Goal: Task Accomplishment & Management: Complete application form

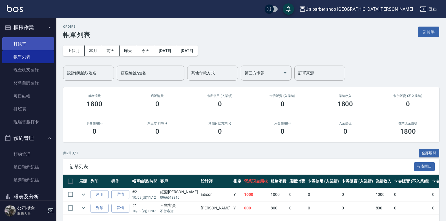
click at [24, 46] on link "打帳單" at bounding box center [28, 43] width 52 height 13
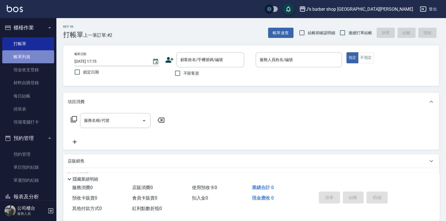
click at [31, 59] on link "帳單列表" at bounding box center [28, 56] width 52 height 13
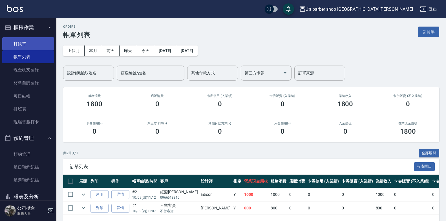
click at [28, 47] on link "打帳單" at bounding box center [28, 43] width 52 height 13
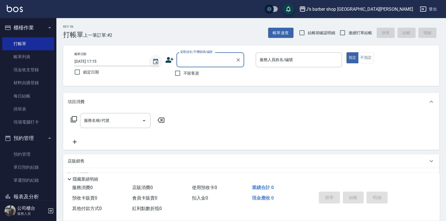
click at [157, 60] on icon "Choose date, selected date is 2025-10-09" at bounding box center [155, 61] width 5 height 6
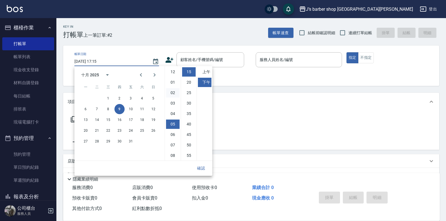
click at [173, 90] on li "02" at bounding box center [173, 92] width 14 height 9
click at [188, 75] on li "00" at bounding box center [189, 71] width 14 height 9
type input "[DATE] 14:00"
click at [199, 165] on button "確認" at bounding box center [201, 168] width 18 height 10
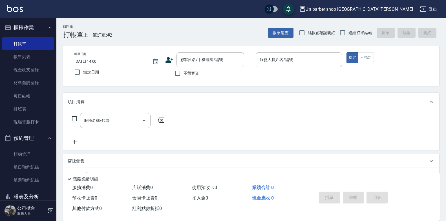
click at [188, 74] on span "不留客資" at bounding box center [192, 73] width 16 height 6
click at [184, 74] on input "不留客資" at bounding box center [178, 73] width 12 height 12
checkbox input "true"
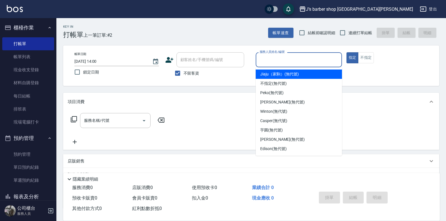
click at [286, 59] on input "服務人員姓名/編號" at bounding box center [298, 60] width 81 height 10
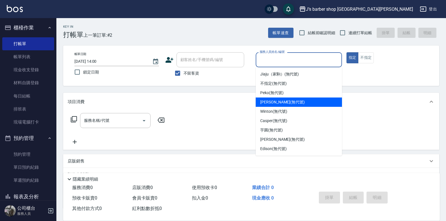
click at [276, 102] on span "[PERSON_NAME] (無代號)" at bounding box center [282, 102] width 45 height 6
type input "[PERSON_NAME](無代號)"
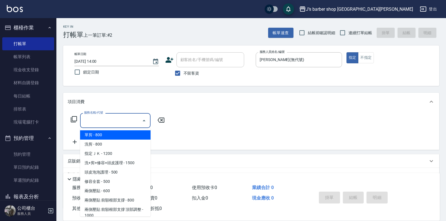
click at [103, 120] on div "服務名稱/代號 服務名稱/代號" at bounding box center [115, 120] width 71 height 15
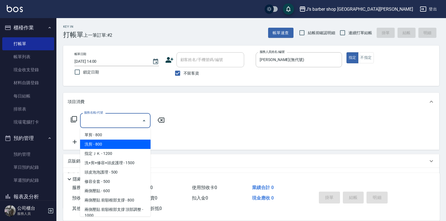
click at [105, 142] on span "洗剪 - 800" at bounding box center [115, 143] width 71 height 9
type input "洗剪(101)"
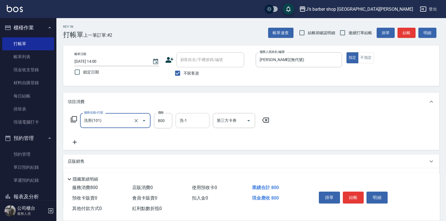
click at [186, 122] on input "洗-1" at bounding box center [192, 120] width 29 height 10
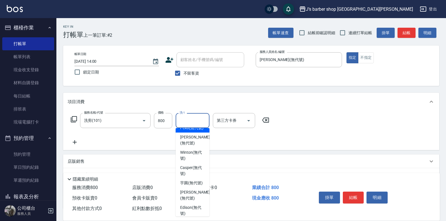
scroll to position [28, 0]
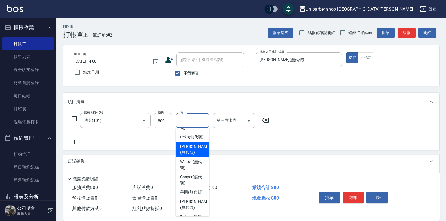
drag, startPoint x: 197, startPoint y: 158, endPoint x: 189, endPoint y: 144, distance: 16.4
click at [196, 155] on span "[PERSON_NAME] (無代號)" at bounding box center [195, 149] width 30 height 12
type input "[PERSON_NAME](無代號)"
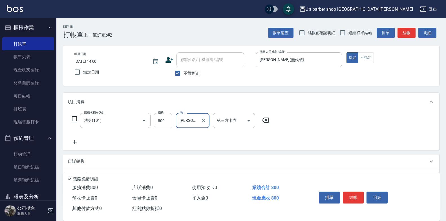
click at [166, 120] on input "800" at bounding box center [163, 120] width 18 height 15
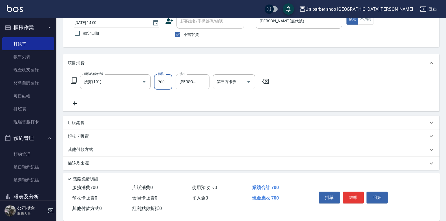
scroll to position [42, 0]
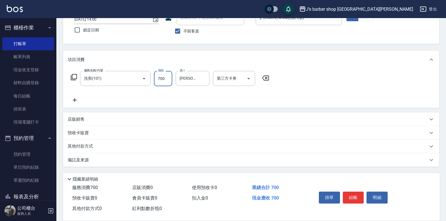
type input "700"
click at [83, 155] on div "備註及來源" at bounding box center [251, 160] width 376 height 14
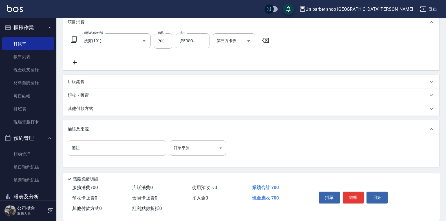
scroll to position [80, 0]
click at [95, 149] on input "備註" at bounding box center [117, 147] width 99 height 15
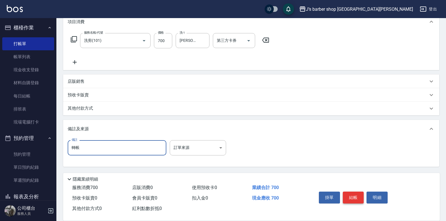
type input "轉帳"
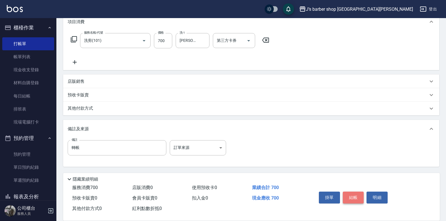
click at [359, 194] on button "結帳" at bounding box center [353, 197] width 21 height 12
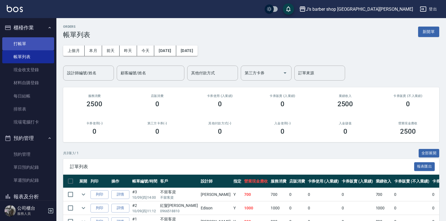
click at [26, 40] on link "打帳單" at bounding box center [28, 43] width 52 height 13
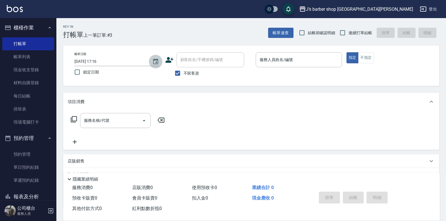
click at [154, 62] on icon "Choose date, selected date is 2025-10-09" at bounding box center [155, 61] width 7 height 7
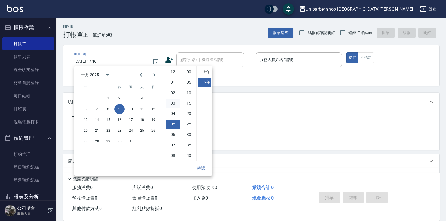
scroll to position [32, 0]
click at [190, 71] on li "00" at bounding box center [189, 71] width 14 height 9
type input "[DATE] 17:00"
click at [204, 165] on button "確認" at bounding box center [201, 168] width 18 height 10
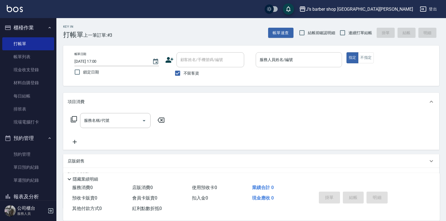
click at [289, 55] on input "服務人員姓名/編號" at bounding box center [298, 60] width 81 height 10
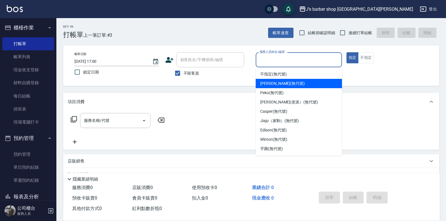
click at [274, 82] on span "[PERSON_NAME] (無代號)" at bounding box center [282, 83] width 45 height 6
type input "[PERSON_NAME](無代號)"
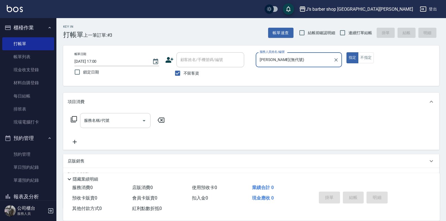
click at [133, 120] on input "服務名稱/代號" at bounding box center [111, 120] width 57 height 10
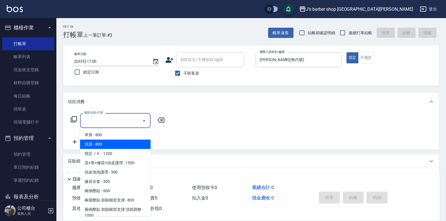
click at [118, 147] on span "洗剪 - 800" at bounding box center [115, 143] width 71 height 9
type input "洗剪(101)"
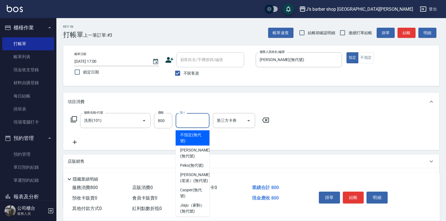
click at [189, 120] on input "洗-1" at bounding box center [192, 120] width 29 height 10
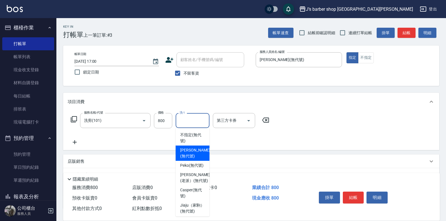
click at [187, 153] on span "[PERSON_NAME] (無代號)" at bounding box center [195, 153] width 30 height 12
type input "[PERSON_NAME](無代號)"
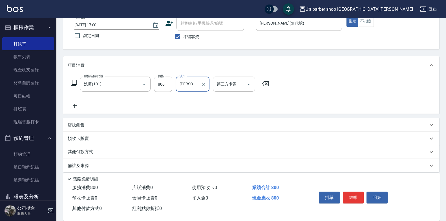
scroll to position [42, 0]
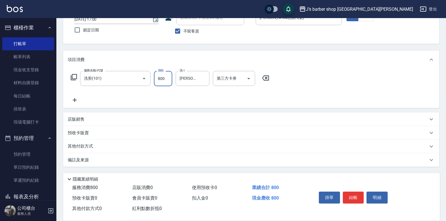
click at [168, 79] on input "800" at bounding box center [163, 78] width 18 height 15
type input "700"
click at [101, 159] on div "備註及來源" at bounding box center [248, 160] width 361 height 6
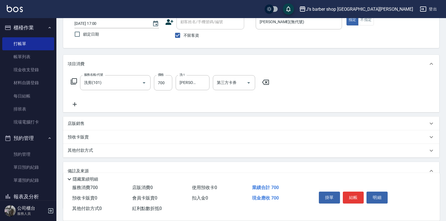
scroll to position [0, 0]
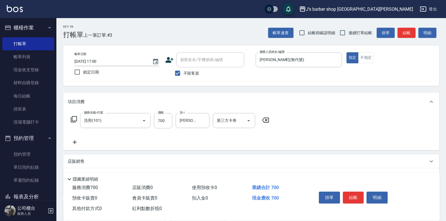
click at [352, 192] on button "結帳" at bounding box center [353, 197] width 21 height 12
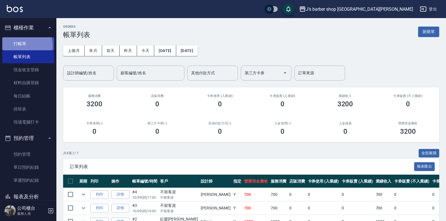
click at [25, 45] on link "打帳單" at bounding box center [28, 43] width 52 height 13
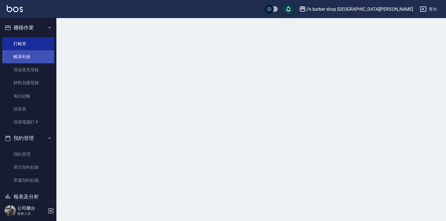
click at [24, 53] on link "帳單列表" at bounding box center [28, 56] width 52 height 13
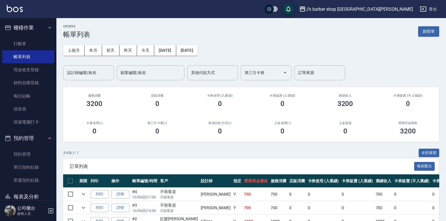
scroll to position [47, 0]
